Goal: Task Accomplishment & Management: Use online tool/utility

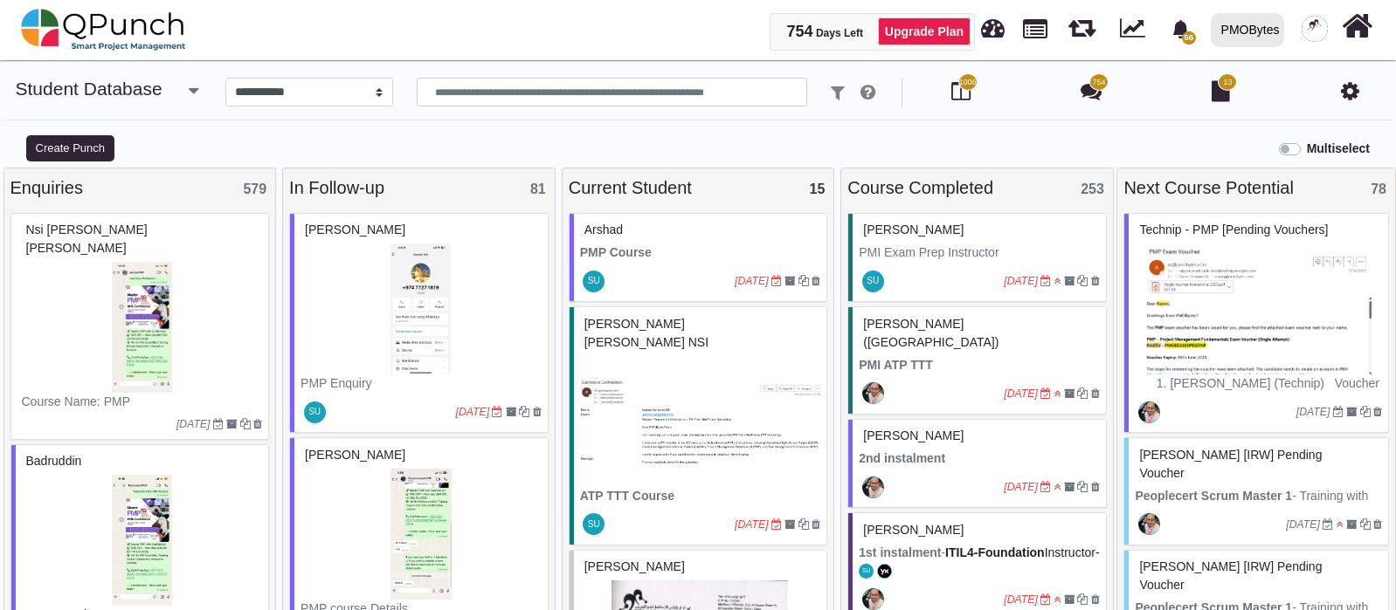
select select "*******"
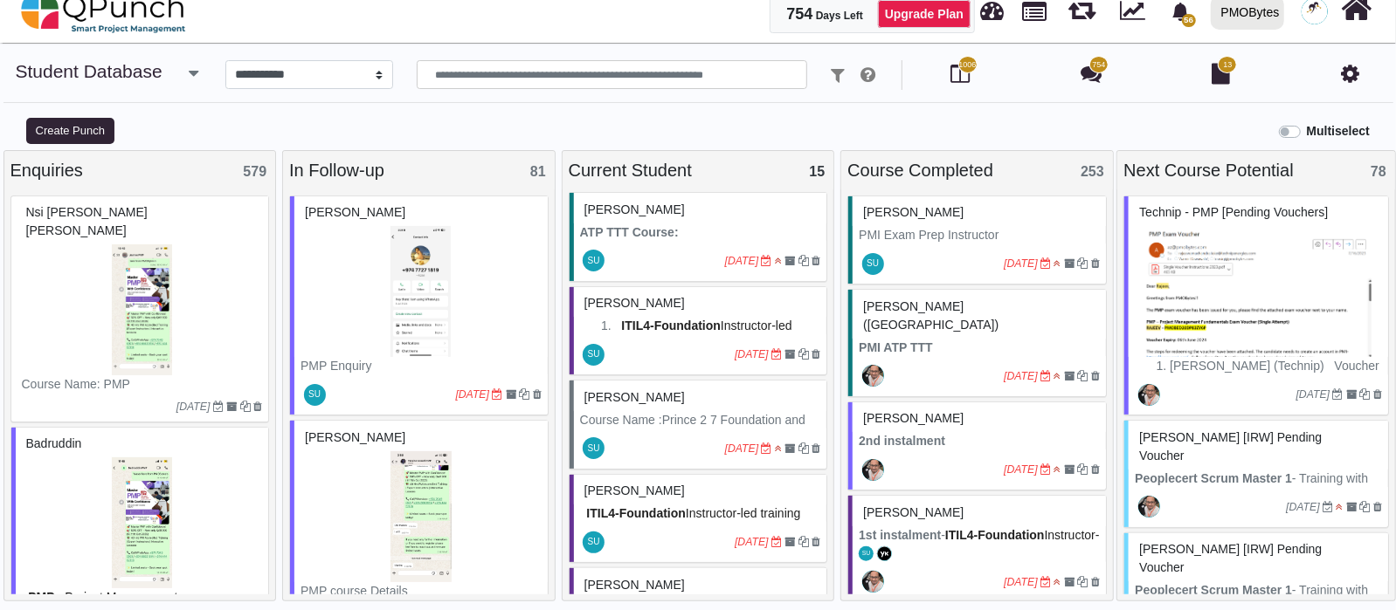
click at [417, 315] on img at bounding box center [420, 291] width 241 height 131
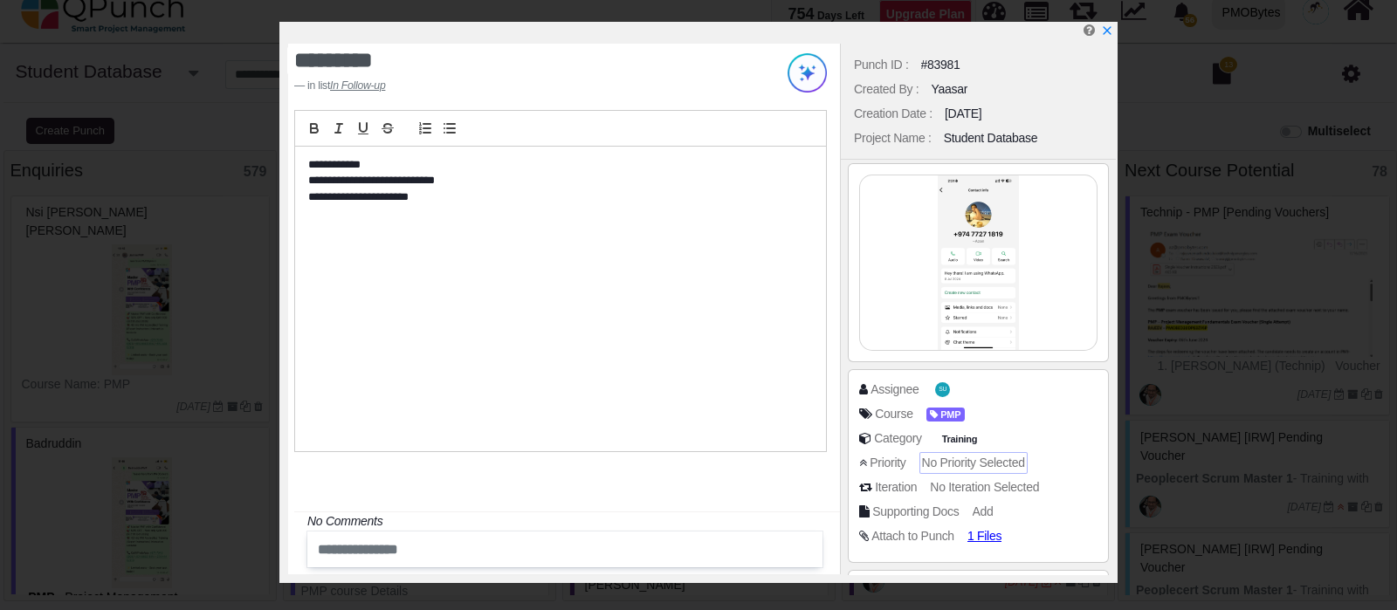
click at [966, 456] on span "No Priority Selected" at bounding box center [973, 463] width 103 height 14
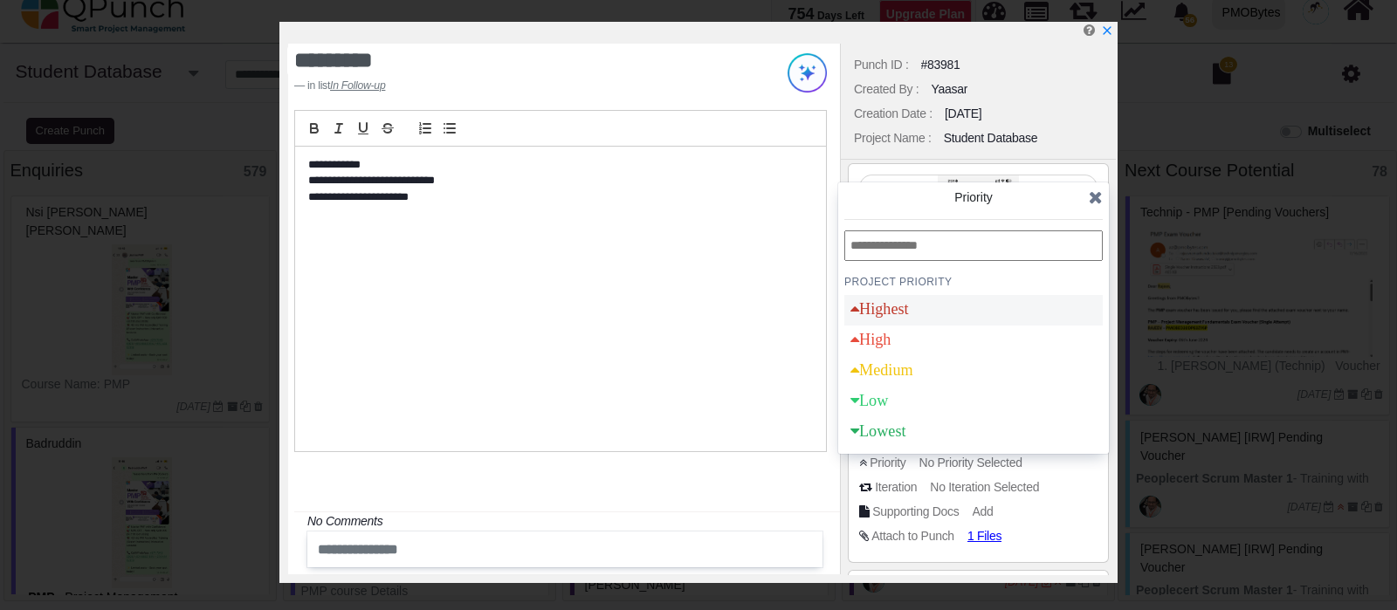
click at [948, 311] on div "Highest" at bounding box center [974, 310] width 259 height 31
click at [1100, 205] on icon at bounding box center [1096, 197] width 14 height 17
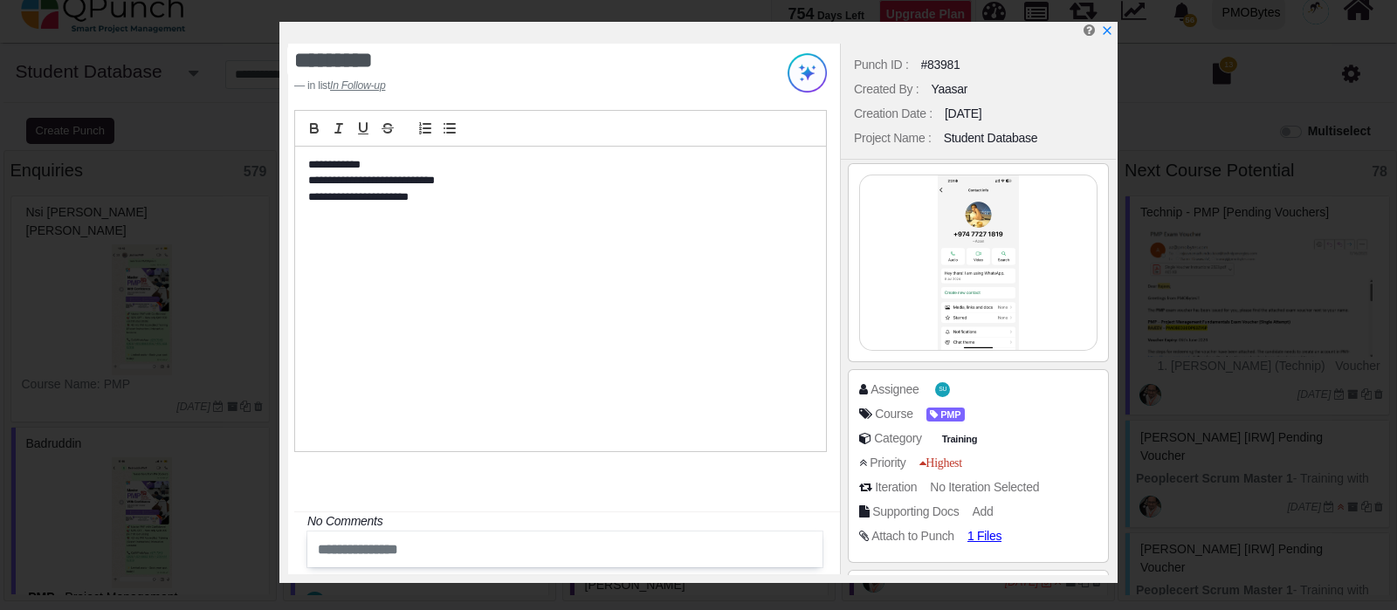
click at [458, 571] on div at bounding box center [570, 554] width 552 height 44
click at [456, 530] on div "No Comments" at bounding box center [570, 522] width 526 height 18
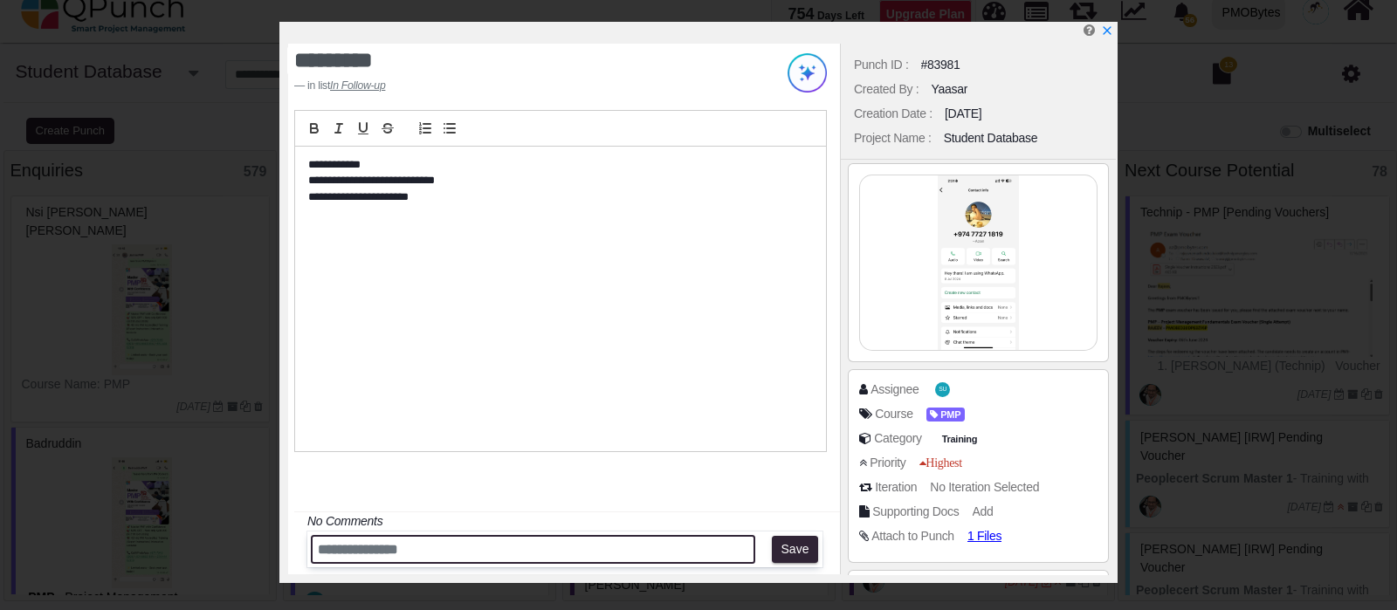
click at [431, 555] on input "text" at bounding box center [533, 549] width 445 height 29
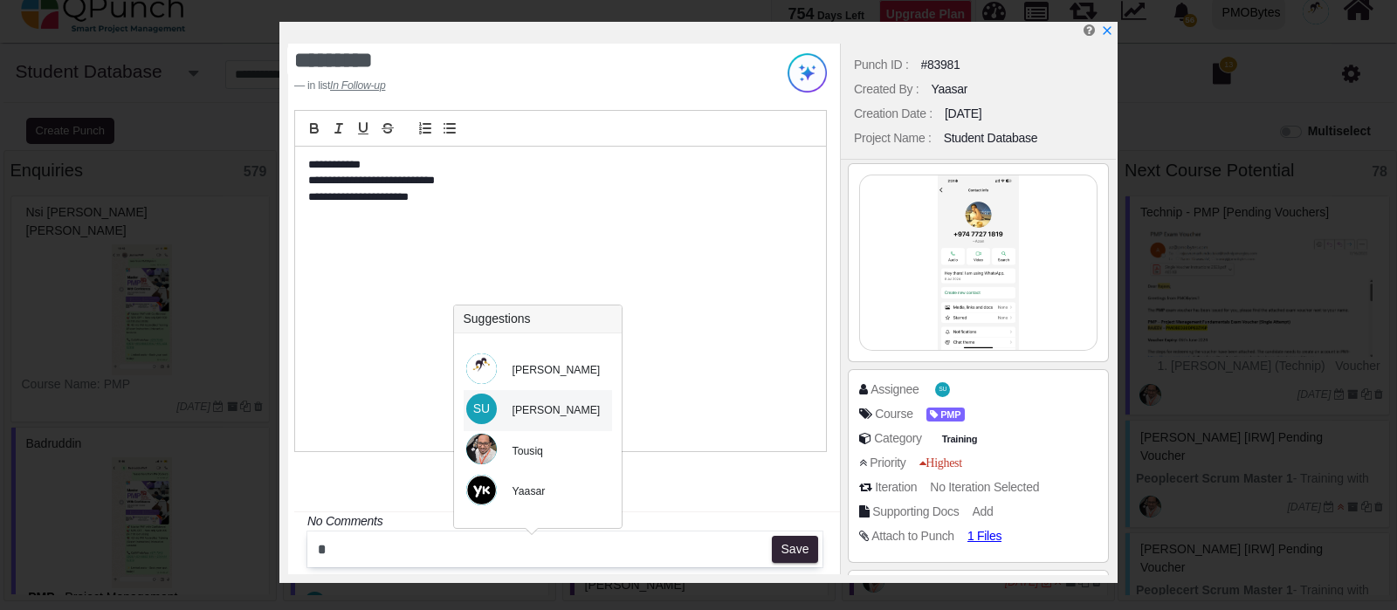
click at [515, 417] on div "[PERSON_NAME]" at bounding box center [557, 411] width 88 height 16
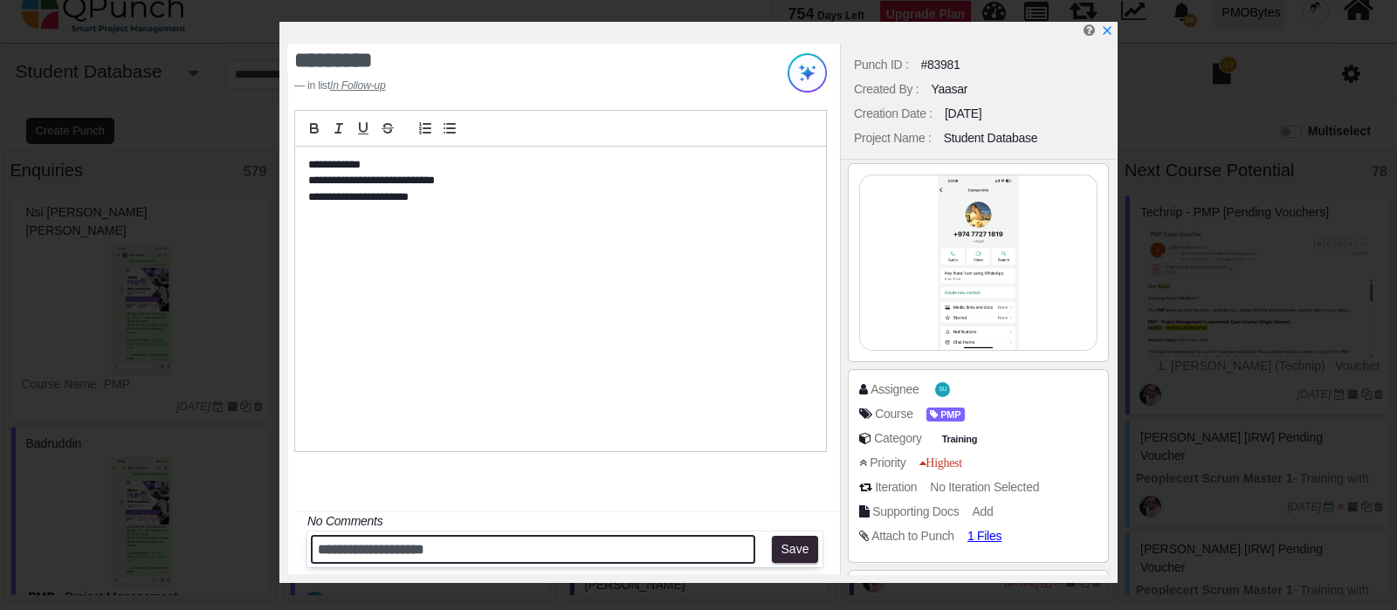
type input "**********"
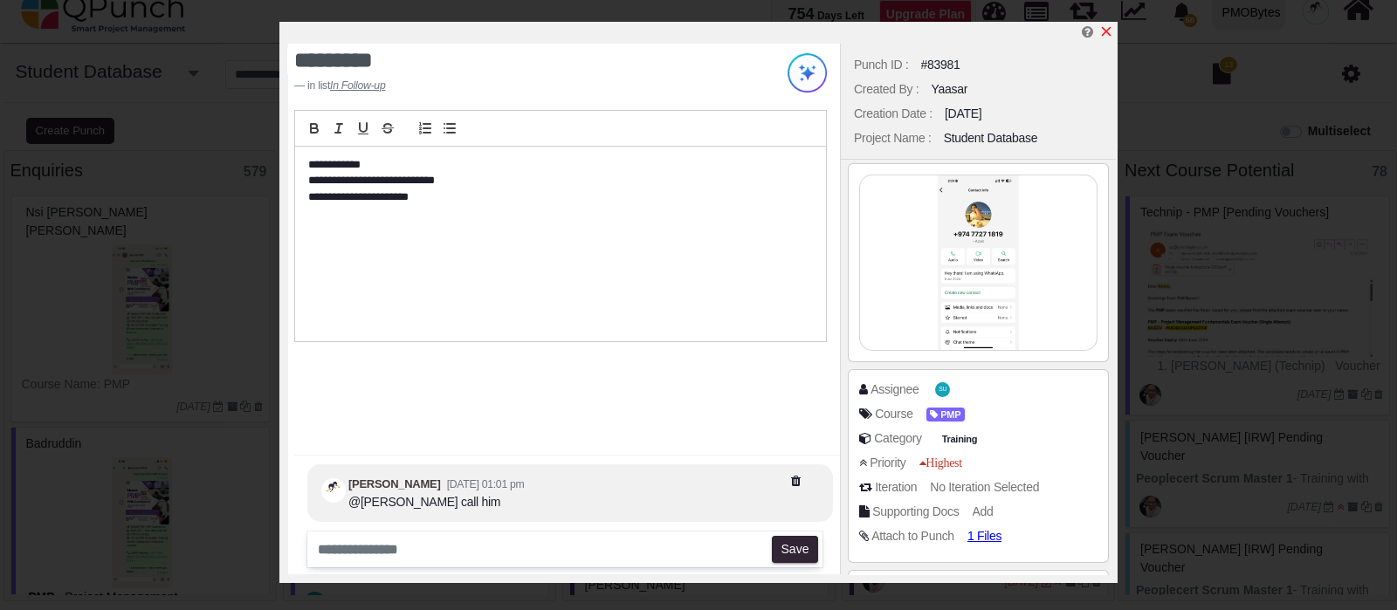
click at [1108, 29] on icon "x" at bounding box center [1107, 31] width 14 height 14
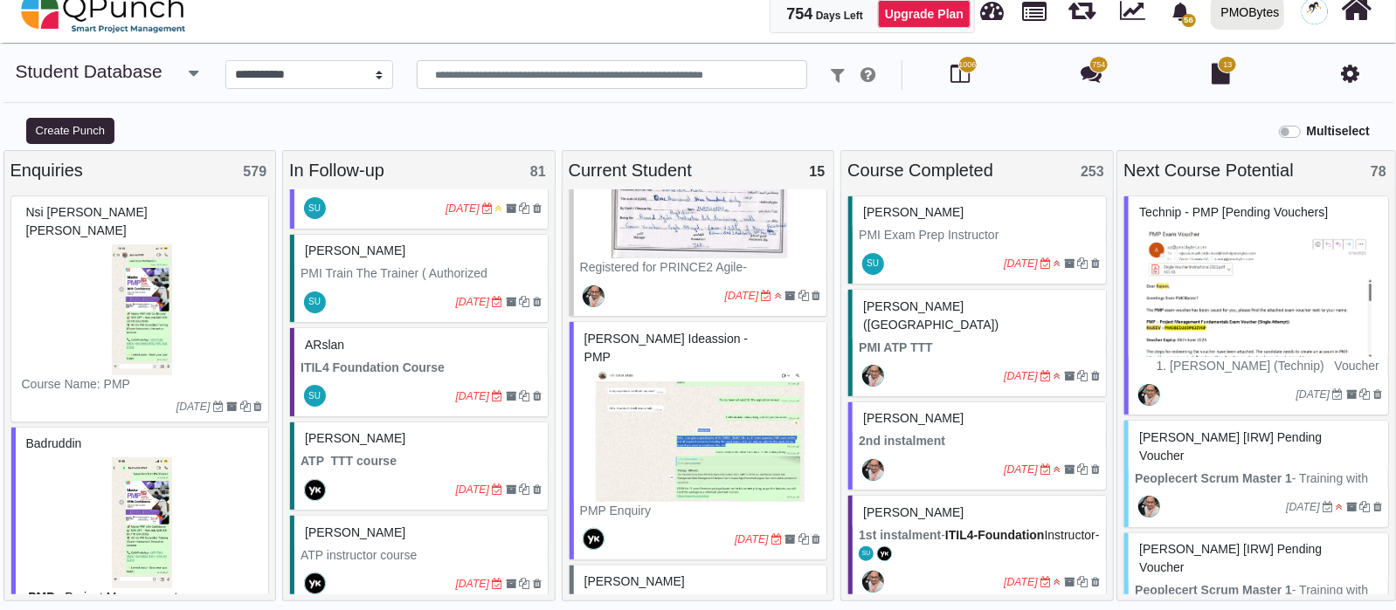
scroll to position [655, 0]
